Goal: Use online tool/utility

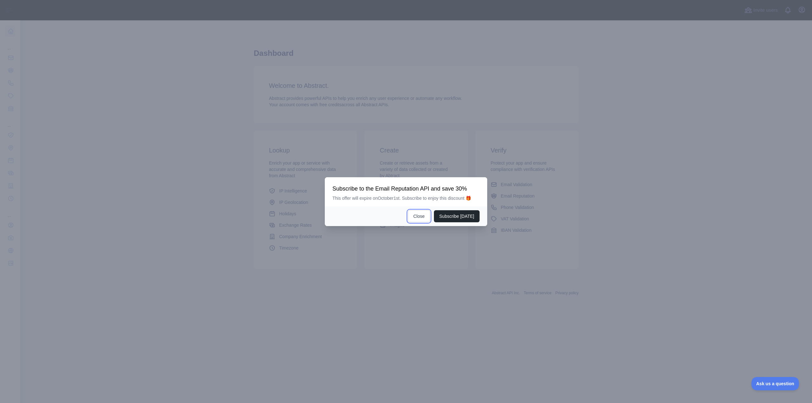
click at [421, 215] on button "Close" at bounding box center [419, 216] width 22 height 12
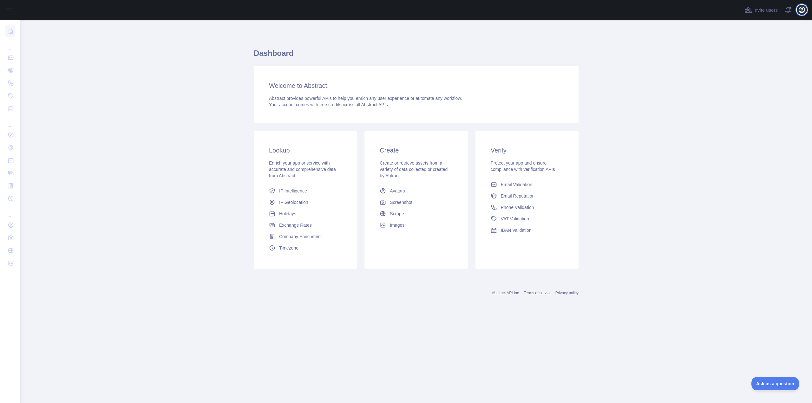
click at [797, 11] on button "Open user menu" at bounding box center [801, 10] width 10 height 10
click at [392, 199] on span "Screenshot" at bounding box center [401, 202] width 23 height 6
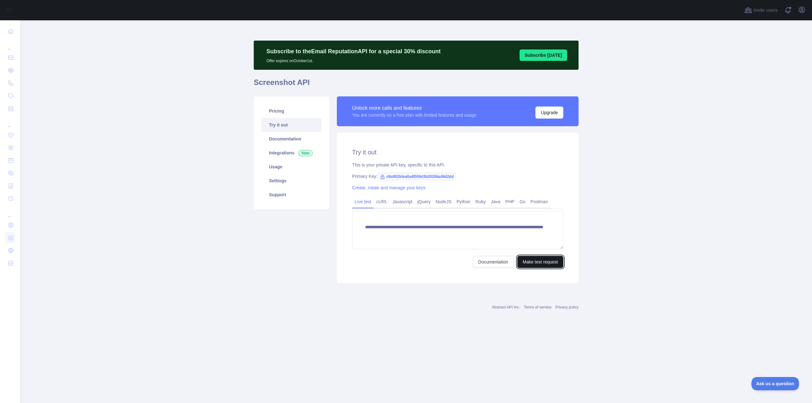
click at [530, 261] on button "Make test request" at bounding box center [540, 262] width 46 height 12
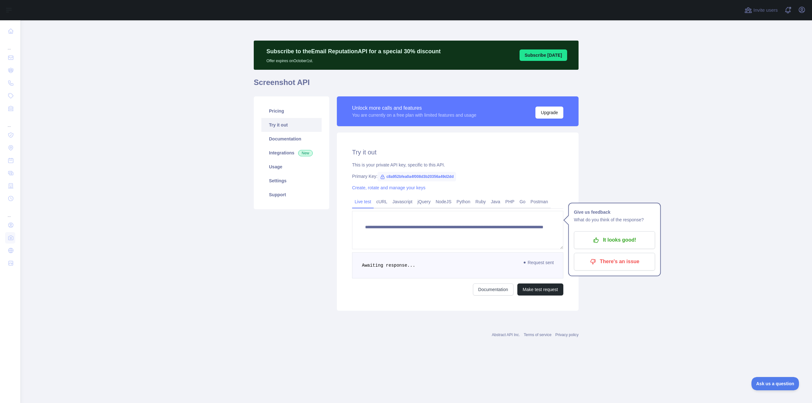
click at [724, 183] on main "**********" at bounding box center [415, 211] width 791 height 383
click at [273, 154] on link "Integrations New" at bounding box center [291, 153] width 60 height 14
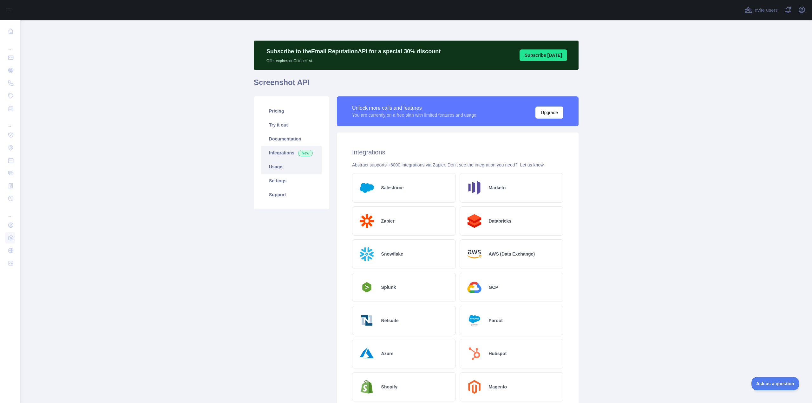
click at [279, 168] on link "Usage" at bounding box center [291, 167] width 60 height 14
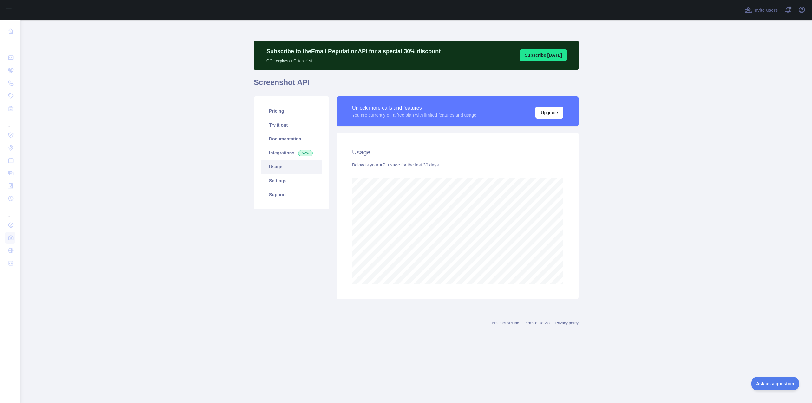
scroll to position [383, 791]
